Goal: Information Seeking & Learning: Learn about a topic

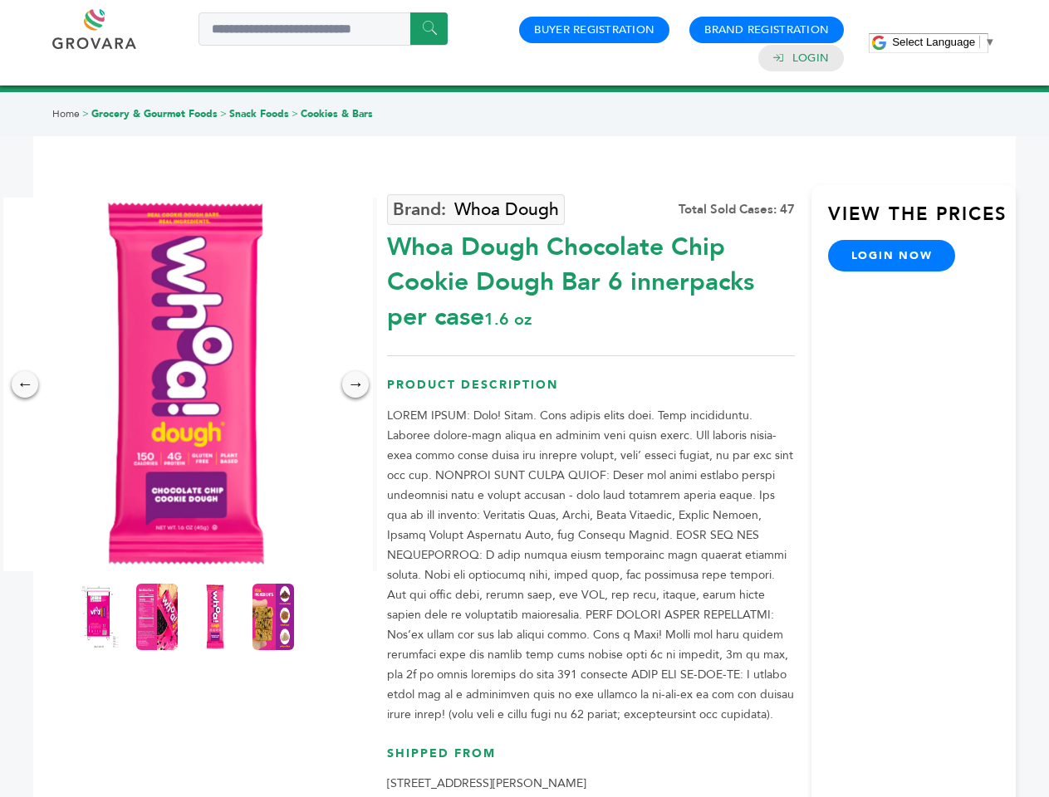
click at [943, 42] on span "Select Language" at bounding box center [933, 42] width 83 height 12
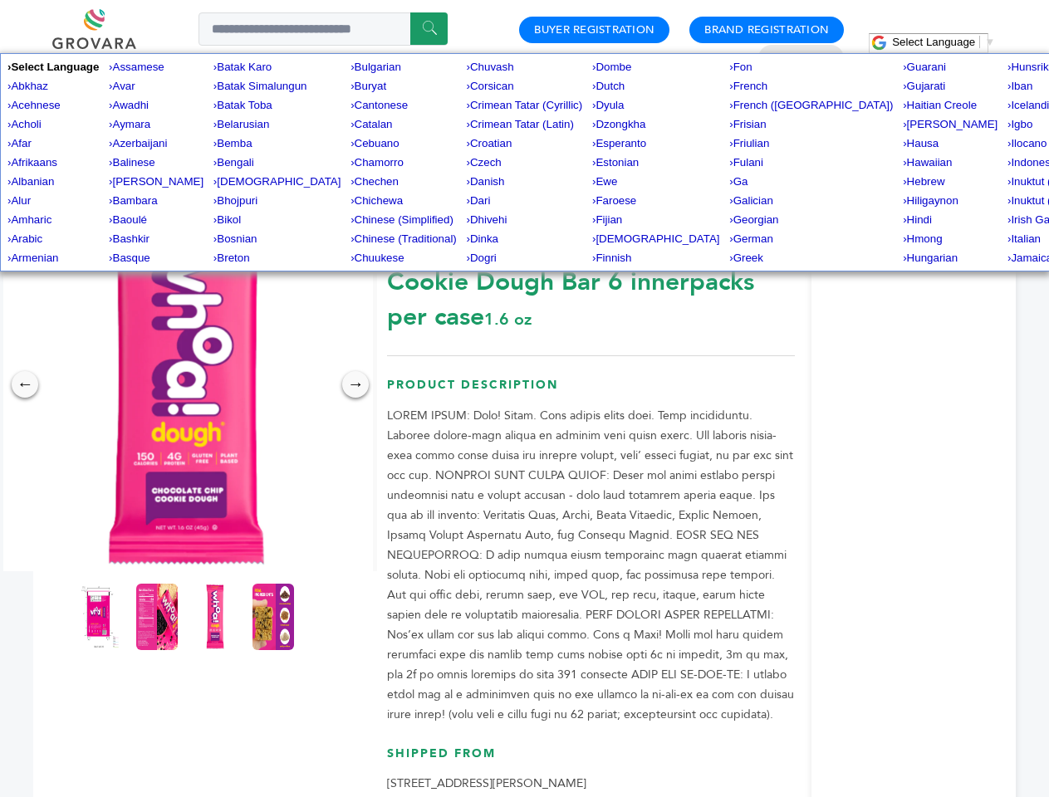
click at [186, 385] on img at bounding box center [186, 385] width 374 height 374
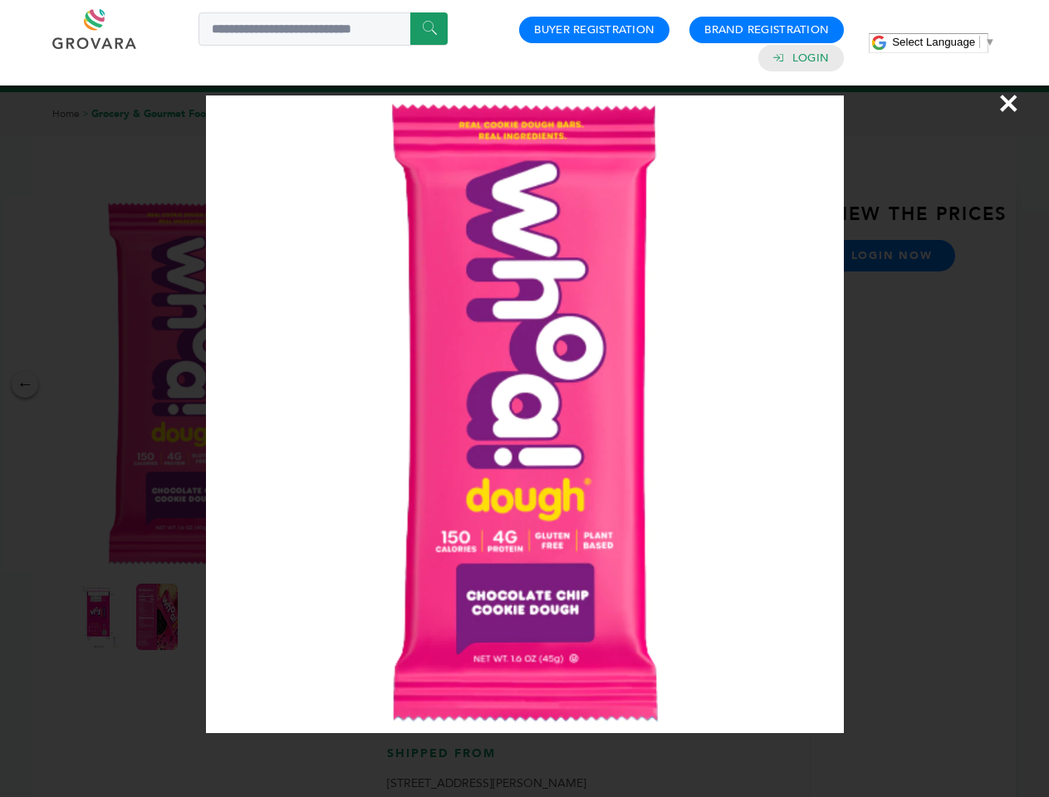
click at [25, 385] on div "×" at bounding box center [524, 398] width 1049 height 797
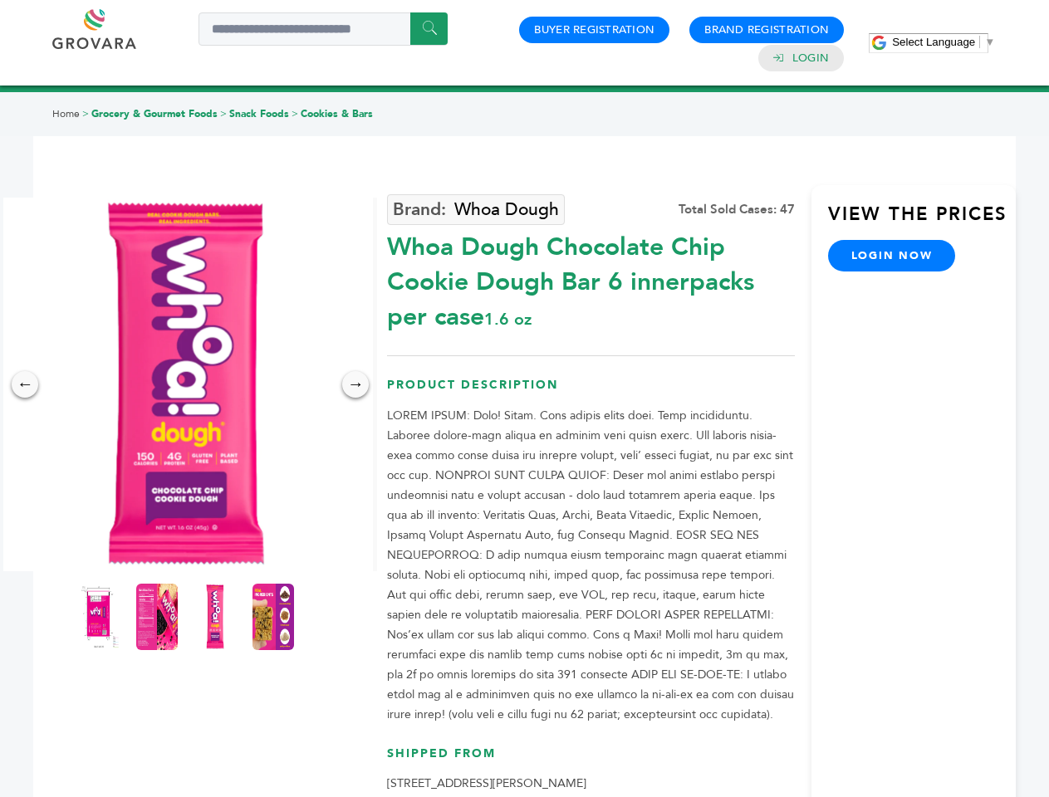
click at [355, 385] on div "→" at bounding box center [355, 384] width 27 height 27
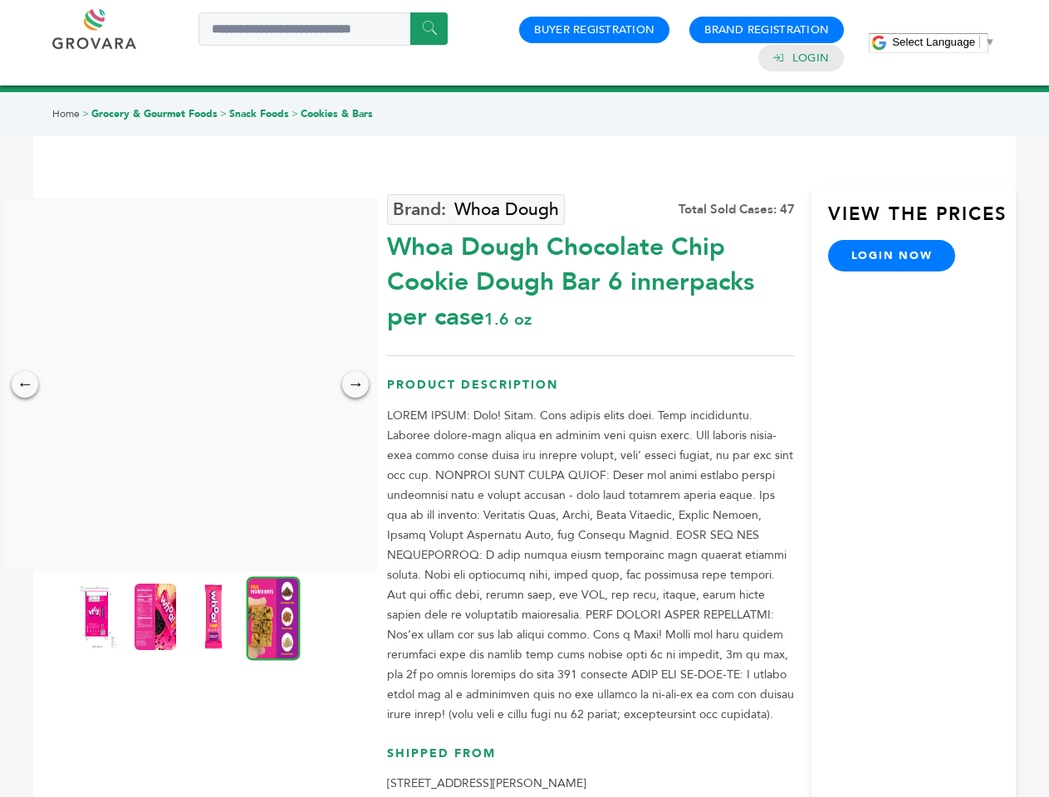
click at [99, 617] on img at bounding box center [97, 617] width 42 height 66
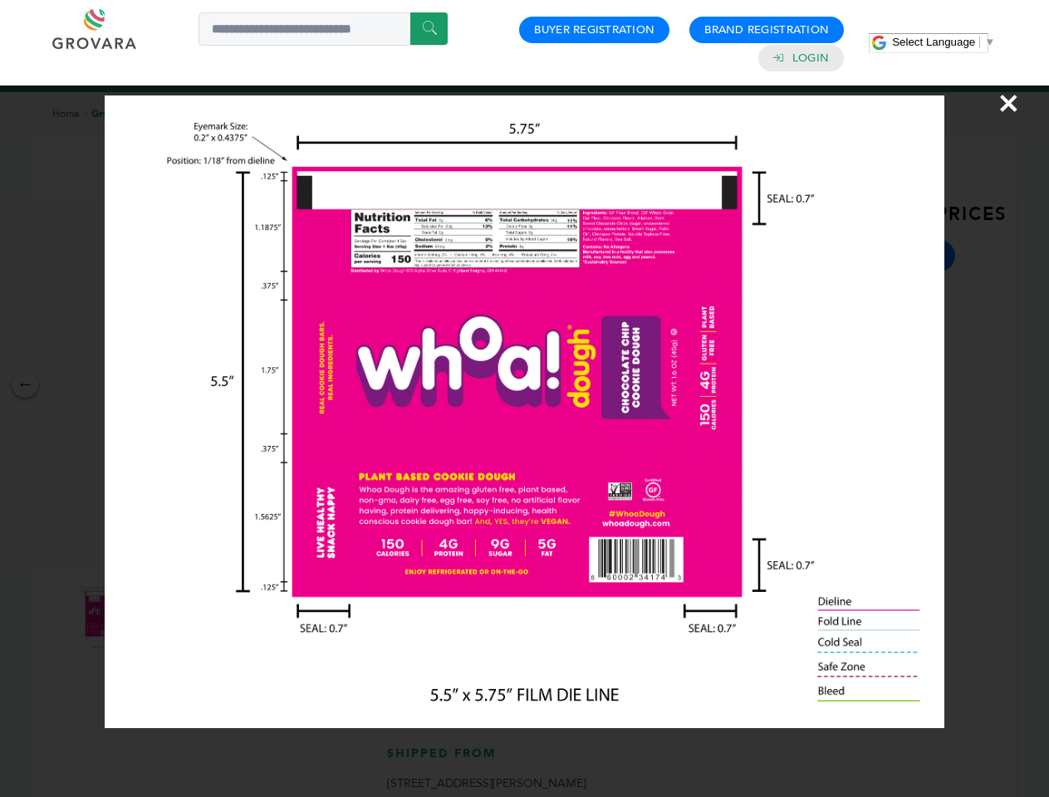
click at [157, 617] on div "×" at bounding box center [524, 398] width 1049 height 797
click at [215, 617] on img at bounding box center [214, 617] width 42 height 66
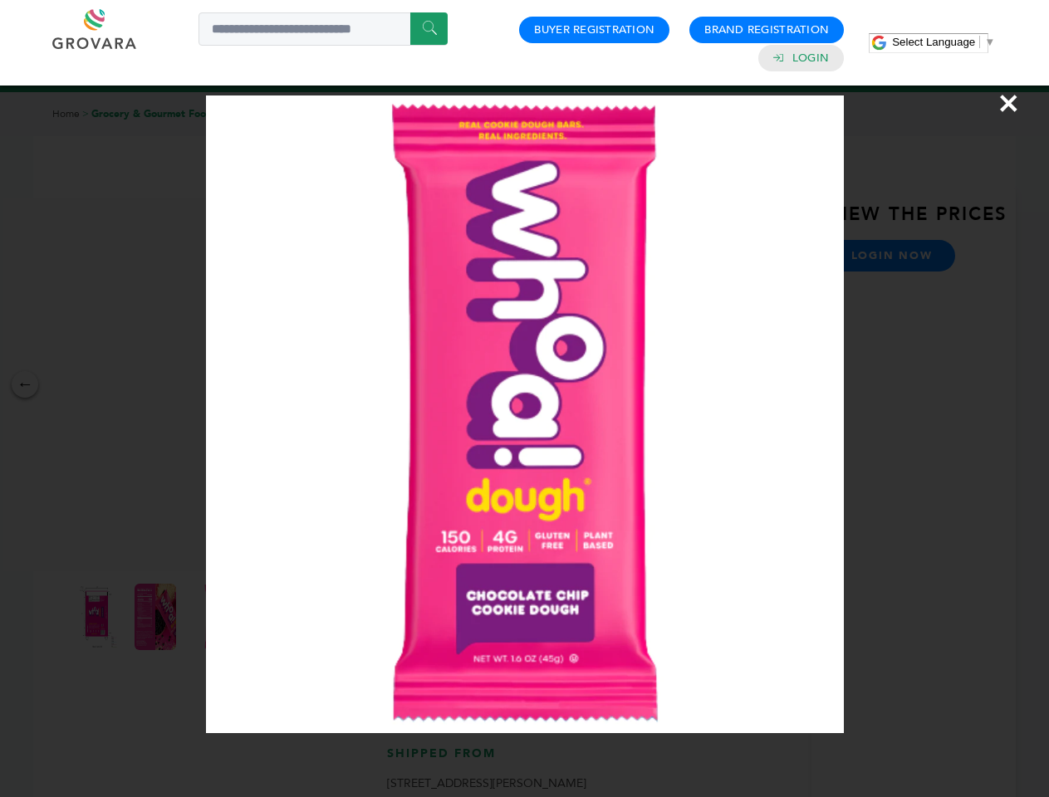
click at [273, 617] on div "×" at bounding box center [524, 398] width 1049 height 797
